Goal: Check status: Check status

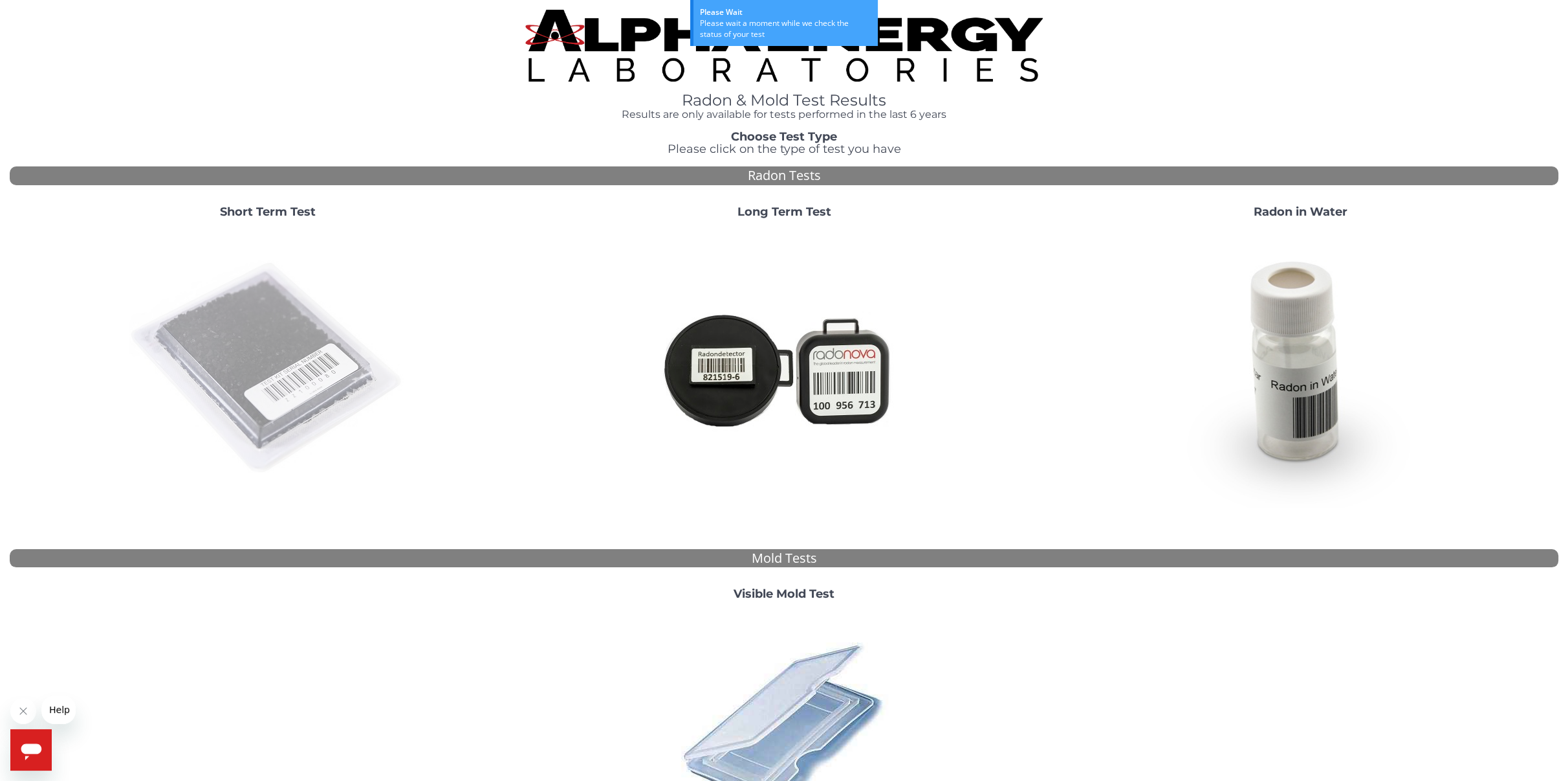
click at [285, 335] on img at bounding box center [268, 368] width 278 height 278
click at [310, 320] on img at bounding box center [268, 368] width 278 height 278
